Goal: Task Accomplishment & Management: Manage account settings

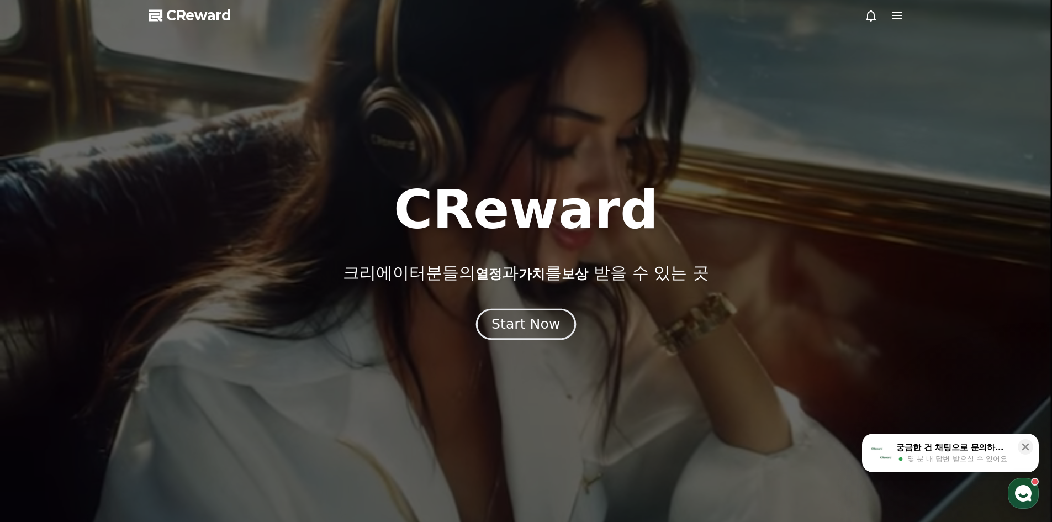
click at [523, 328] on div "Start Now" at bounding box center [525, 324] width 68 height 19
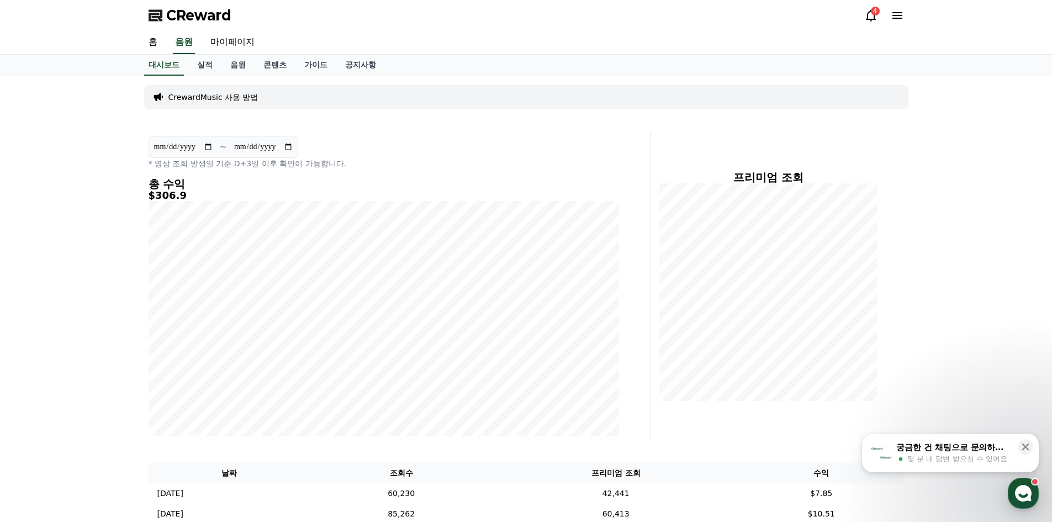
click at [714, 67] on div "대시보드 실적 음원 콘텐츠 가이드 공지사항" at bounding box center [526, 65] width 773 height 21
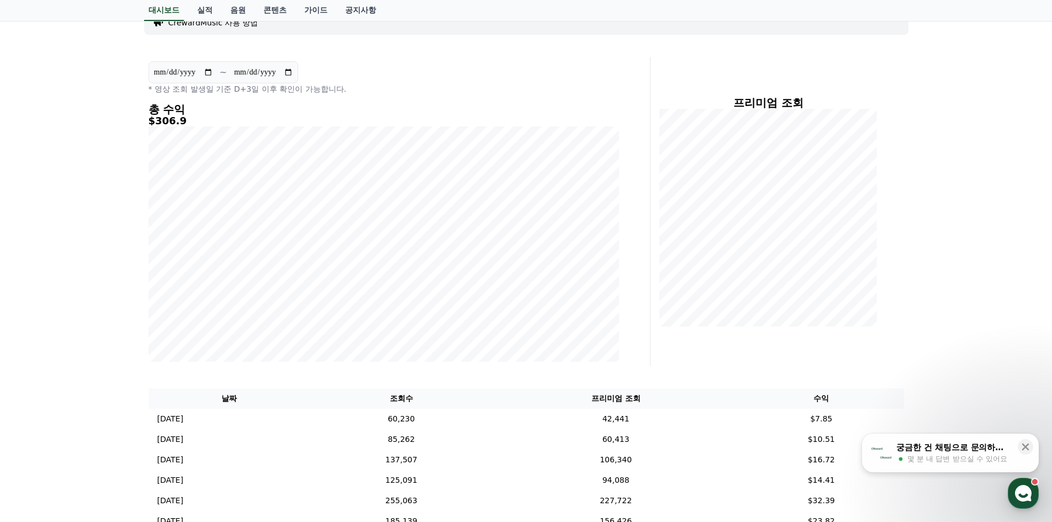
scroll to position [221, 0]
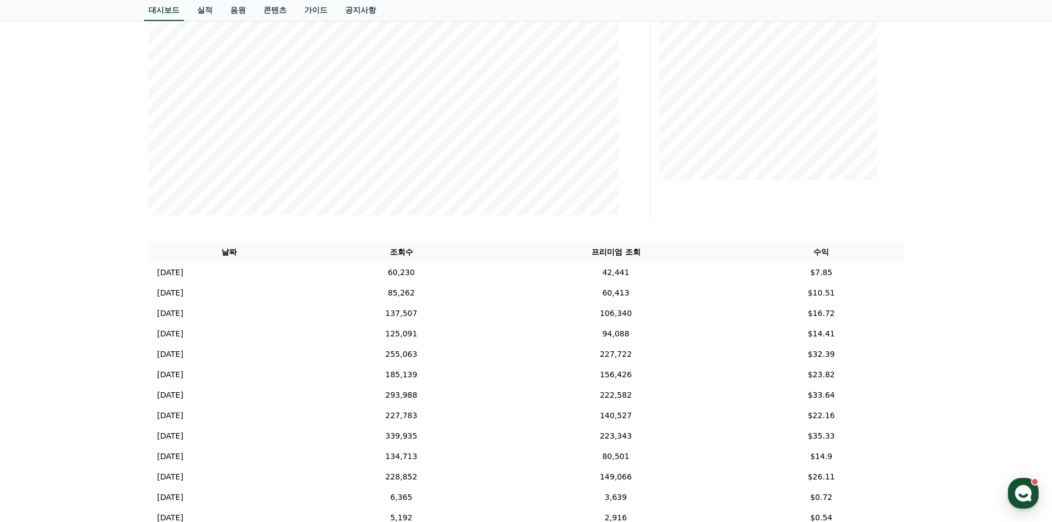
click at [17, 177] on div "**********" at bounding box center [526, 297] width 1052 height 885
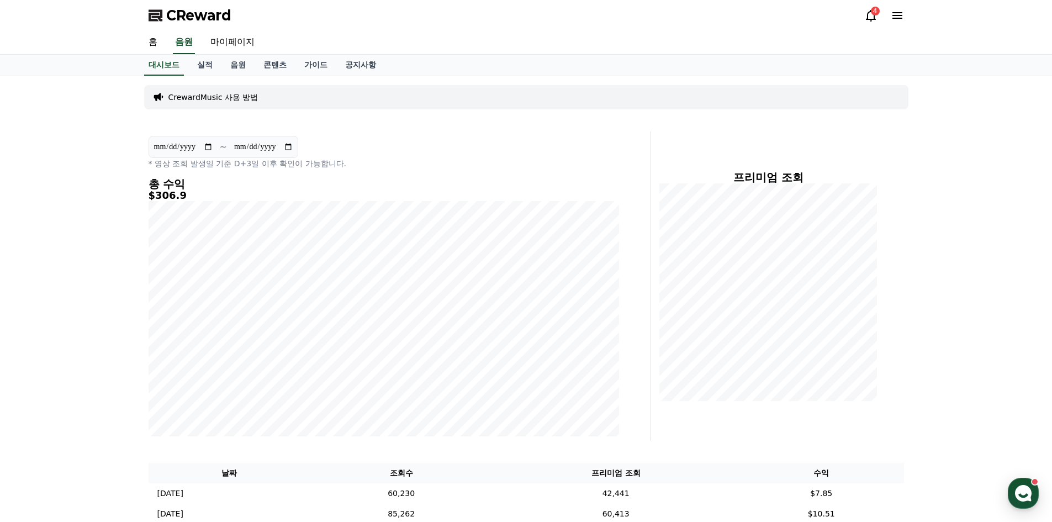
drag, startPoint x: 947, startPoint y: 384, endPoint x: 777, endPoint y: -21, distance: 439.4
click at [868, 13] on icon at bounding box center [871, 16] width 10 height 12
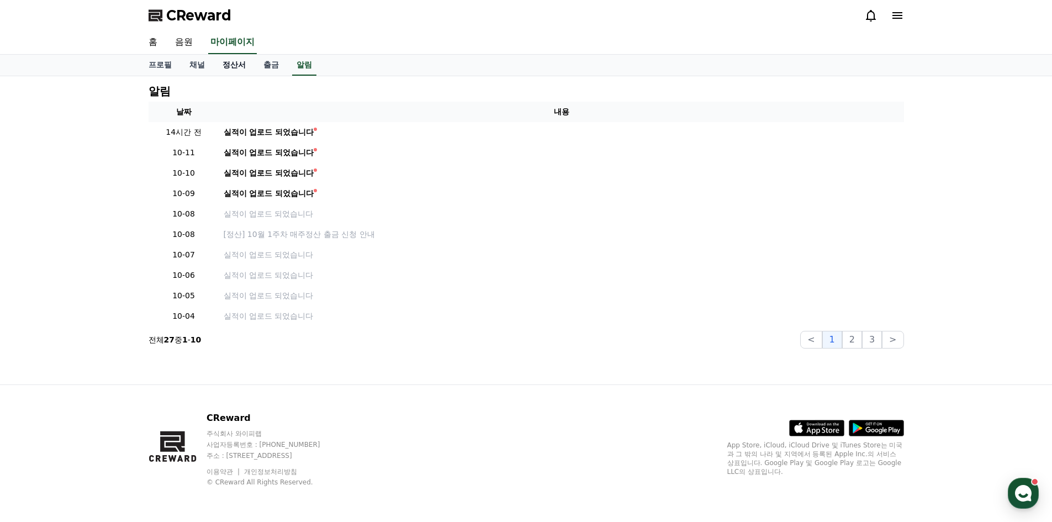
click at [245, 56] on link "정산서" at bounding box center [234, 65] width 41 height 21
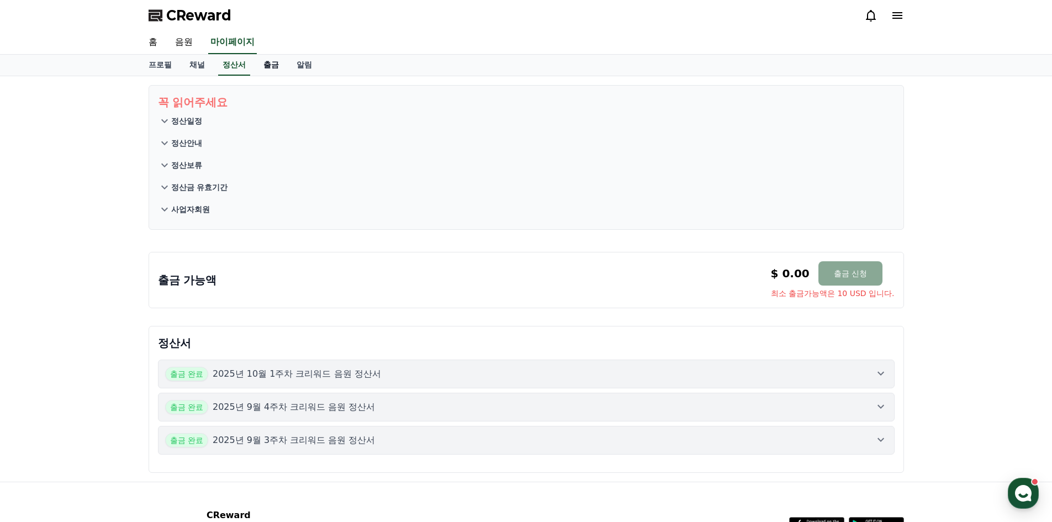
click at [266, 72] on link "출금" at bounding box center [270, 65] width 33 height 21
